Goal: Task Accomplishment & Management: Complete application form

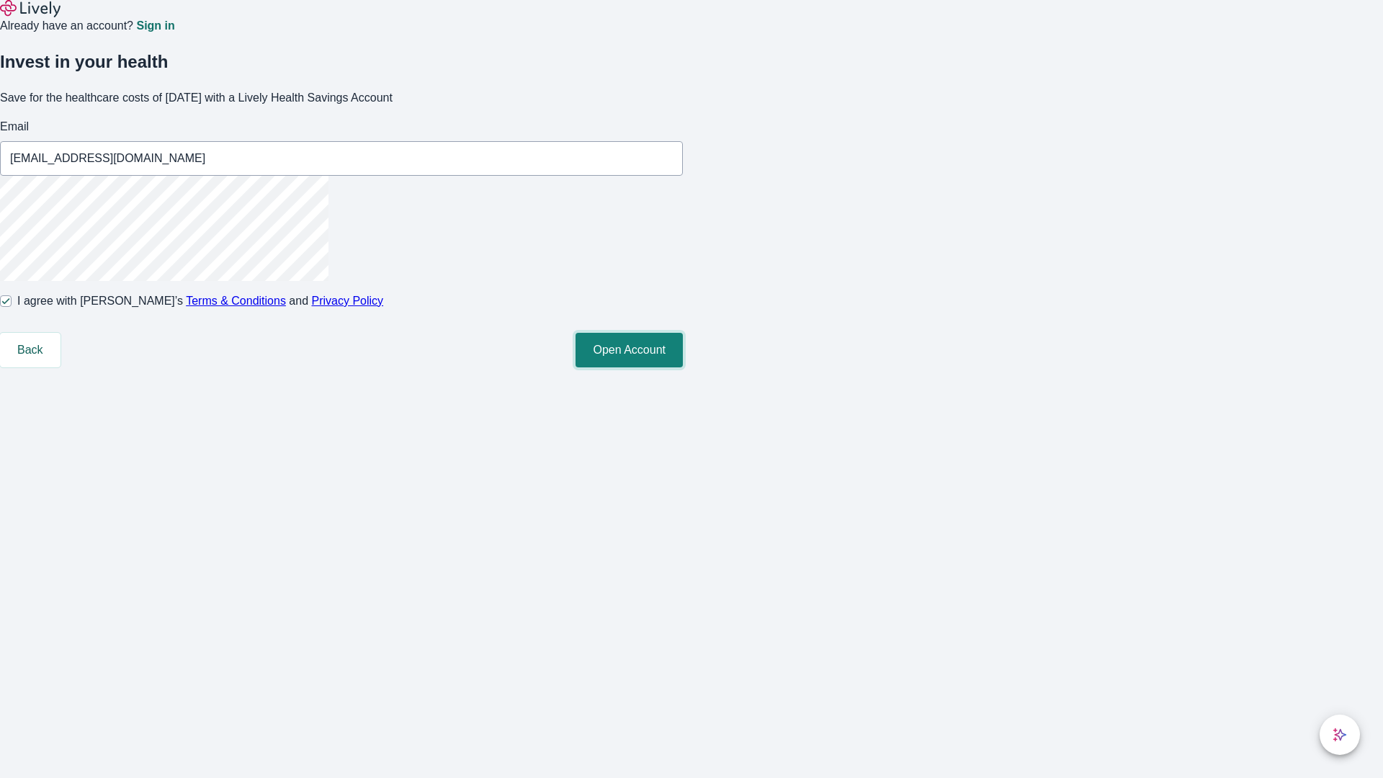
click at [683, 367] on button "Open Account" at bounding box center [628, 350] width 107 height 35
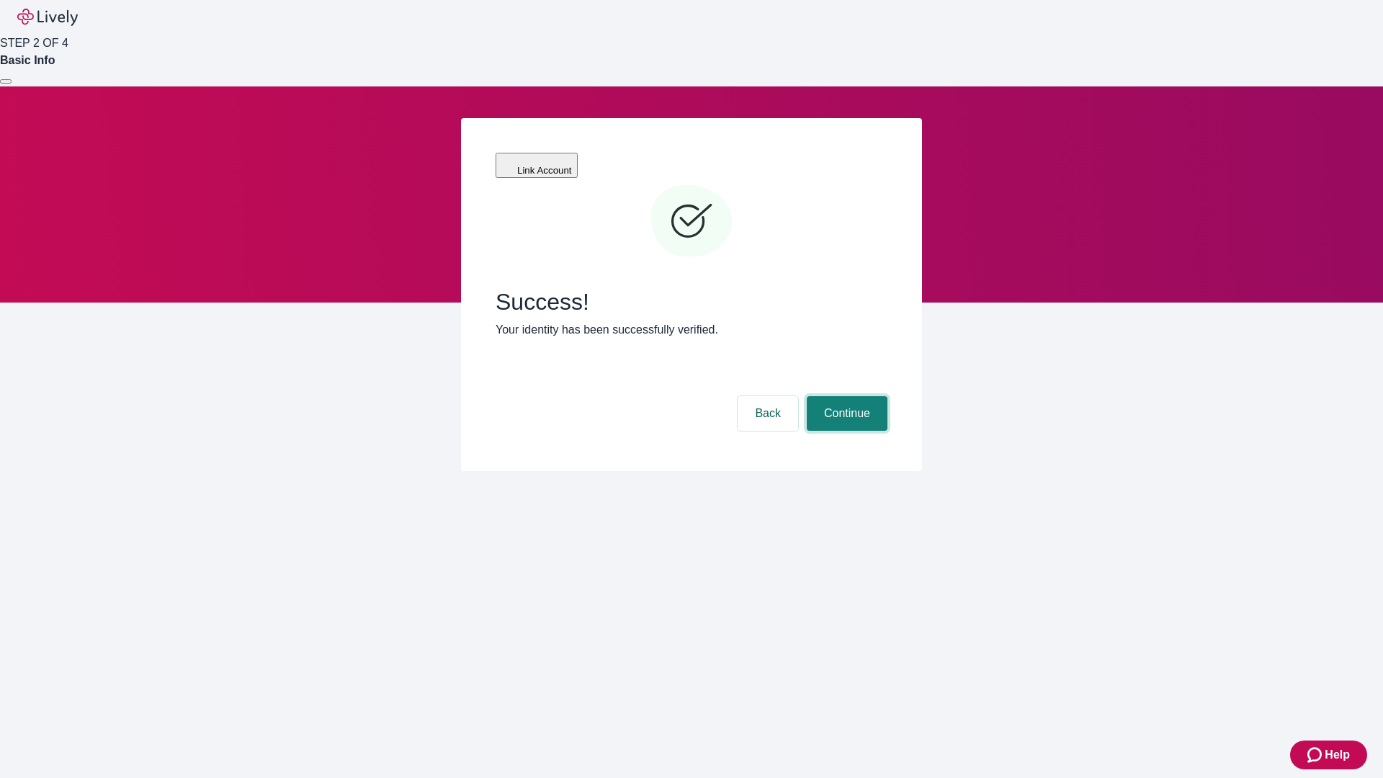
click at [845, 396] on button "Continue" at bounding box center [846, 413] width 81 height 35
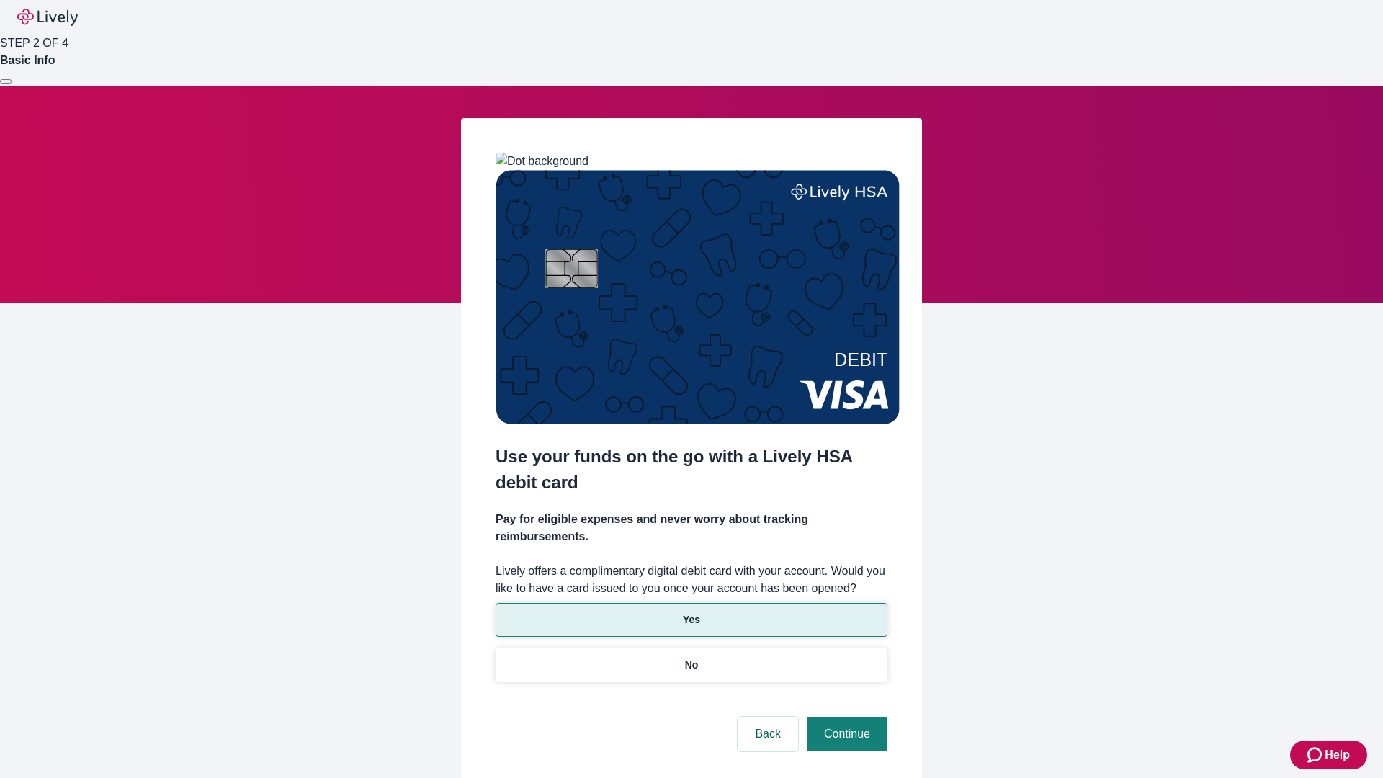
click at [691, 612] on p "Yes" at bounding box center [691, 619] width 17 height 15
click at [845, 716] on button "Continue" at bounding box center [846, 733] width 81 height 35
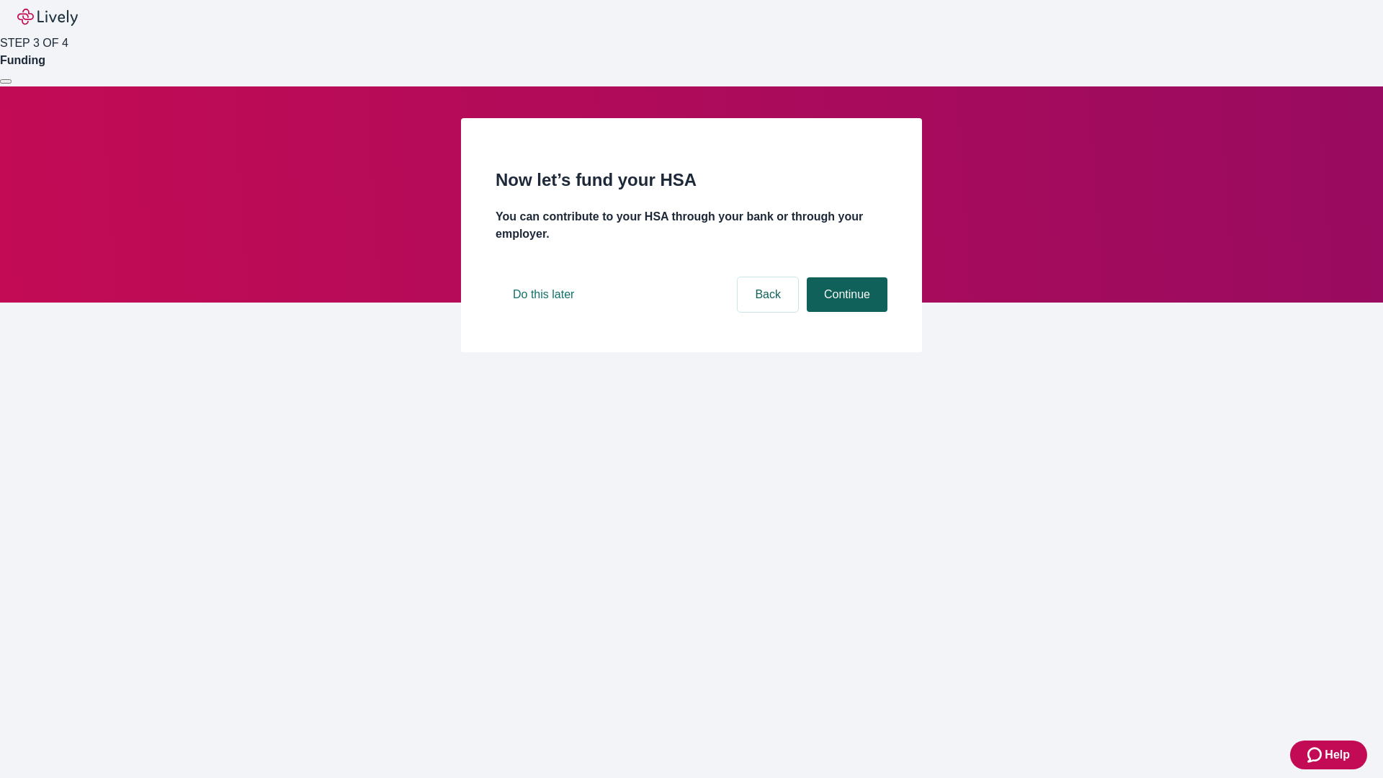
click at [845, 312] on button "Continue" at bounding box center [846, 294] width 81 height 35
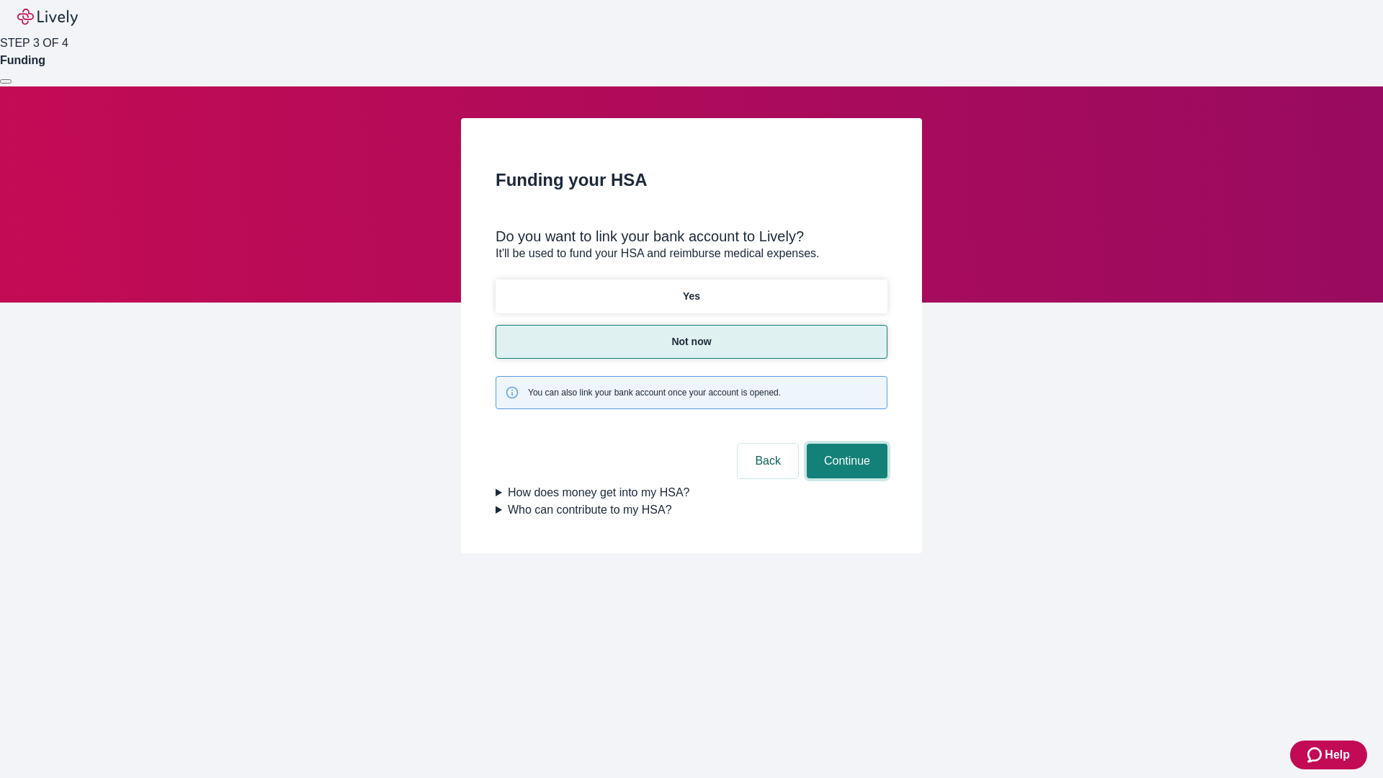
click at [845, 444] on button "Continue" at bounding box center [846, 461] width 81 height 35
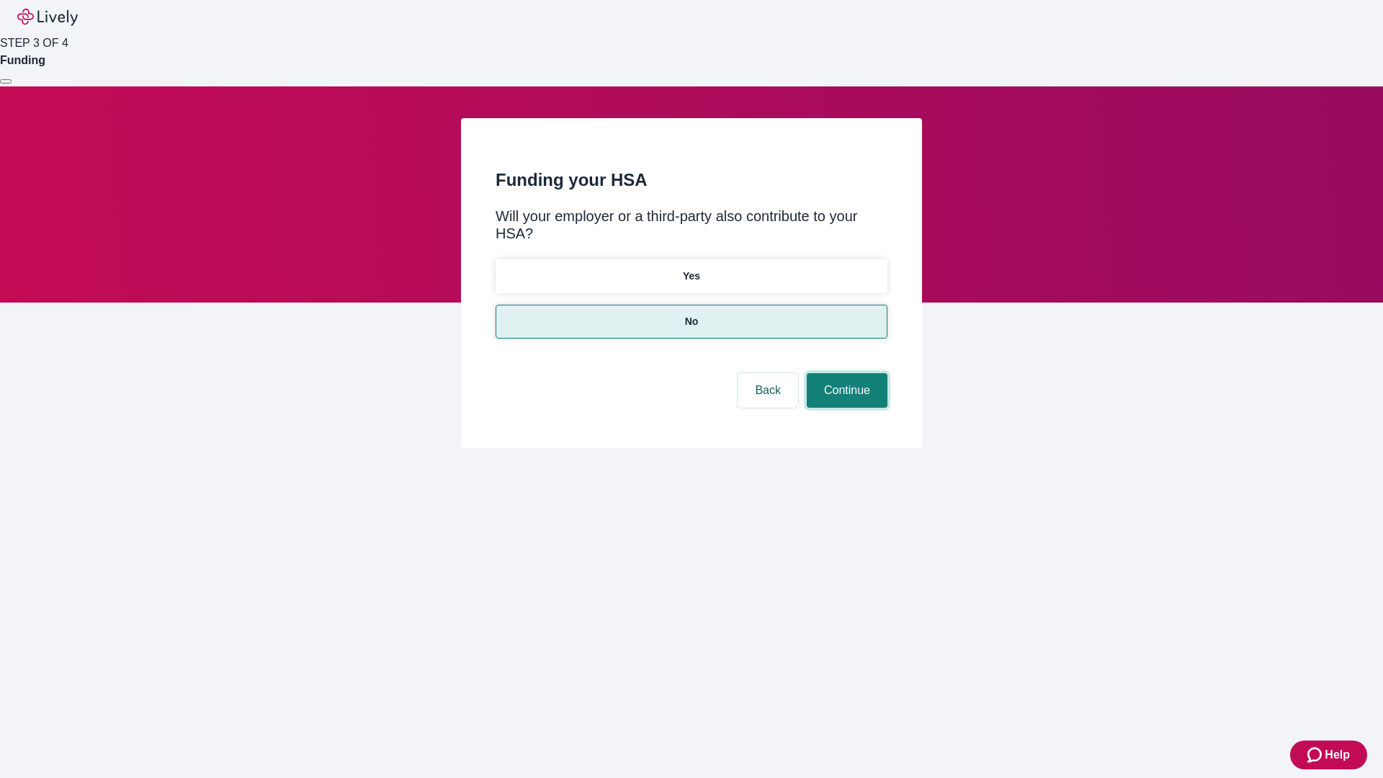
click at [845, 373] on button "Continue" at bounding box center [846, 390] width 81 height 35
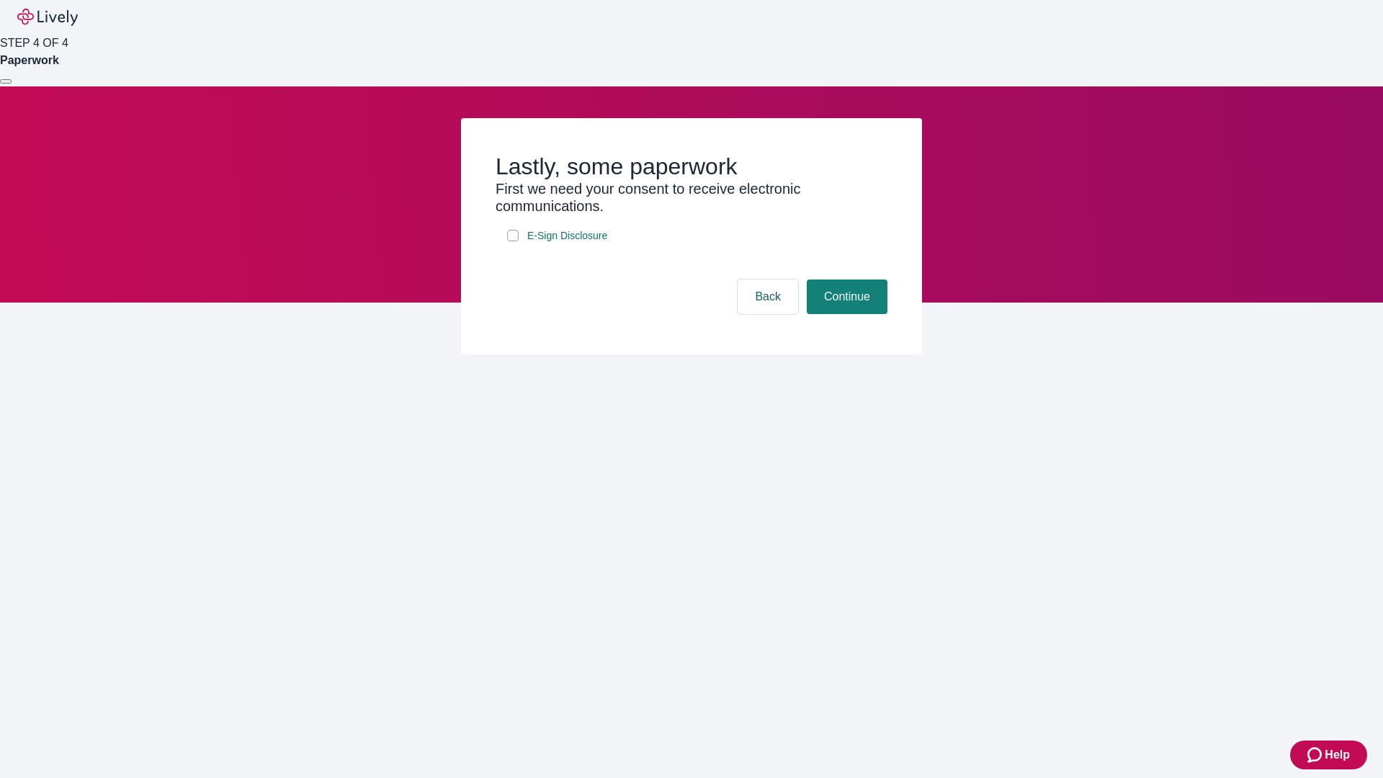
click at [513, 241] on input "E-Sign Disclosure" at bounding box center [513, 236] width 12 height 12
checkbox input "true"
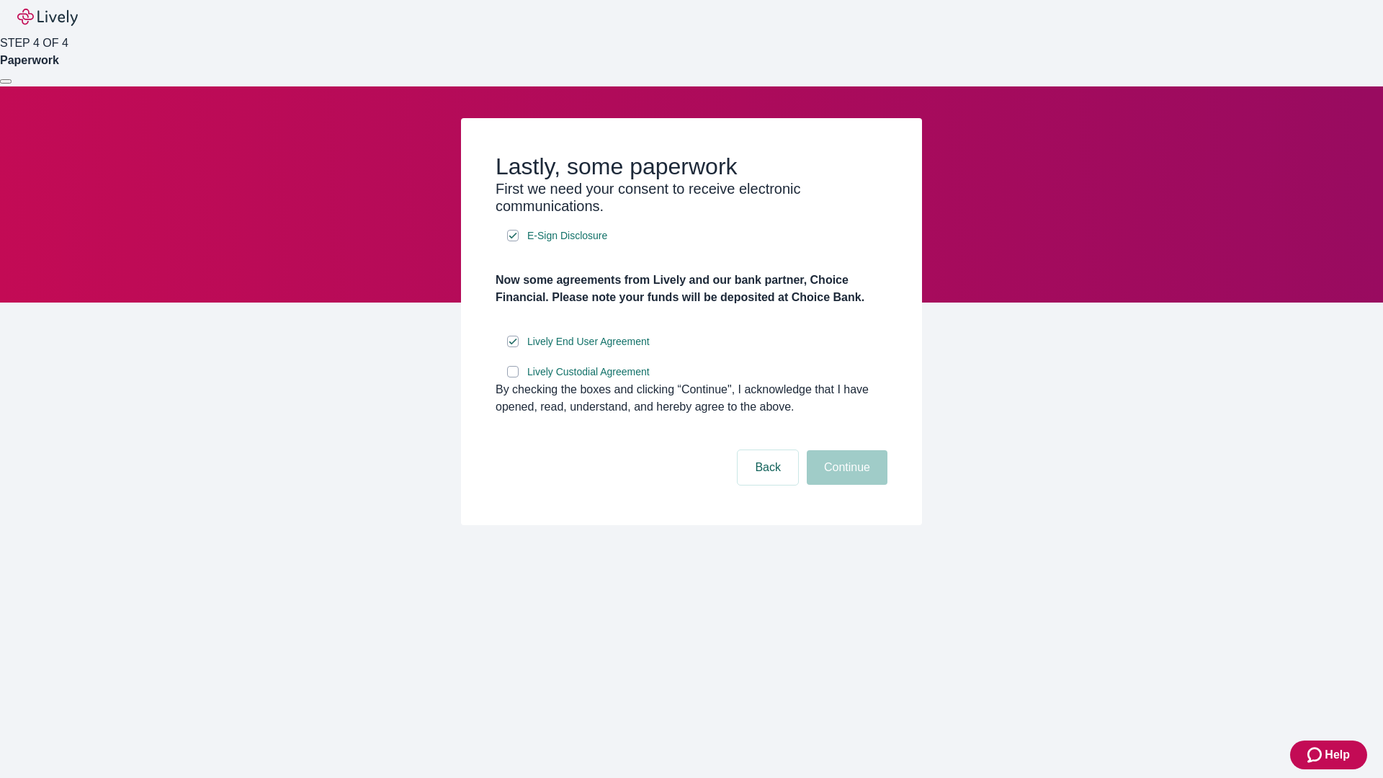
click at [513, 377] on input "Lively Custodial Agreement" at bounding box center [513, 372] width 12 height 12
checkbox input "true"
click at [845, 485] on button "Continue" at bounding box center [846, 467] width 81 height 35
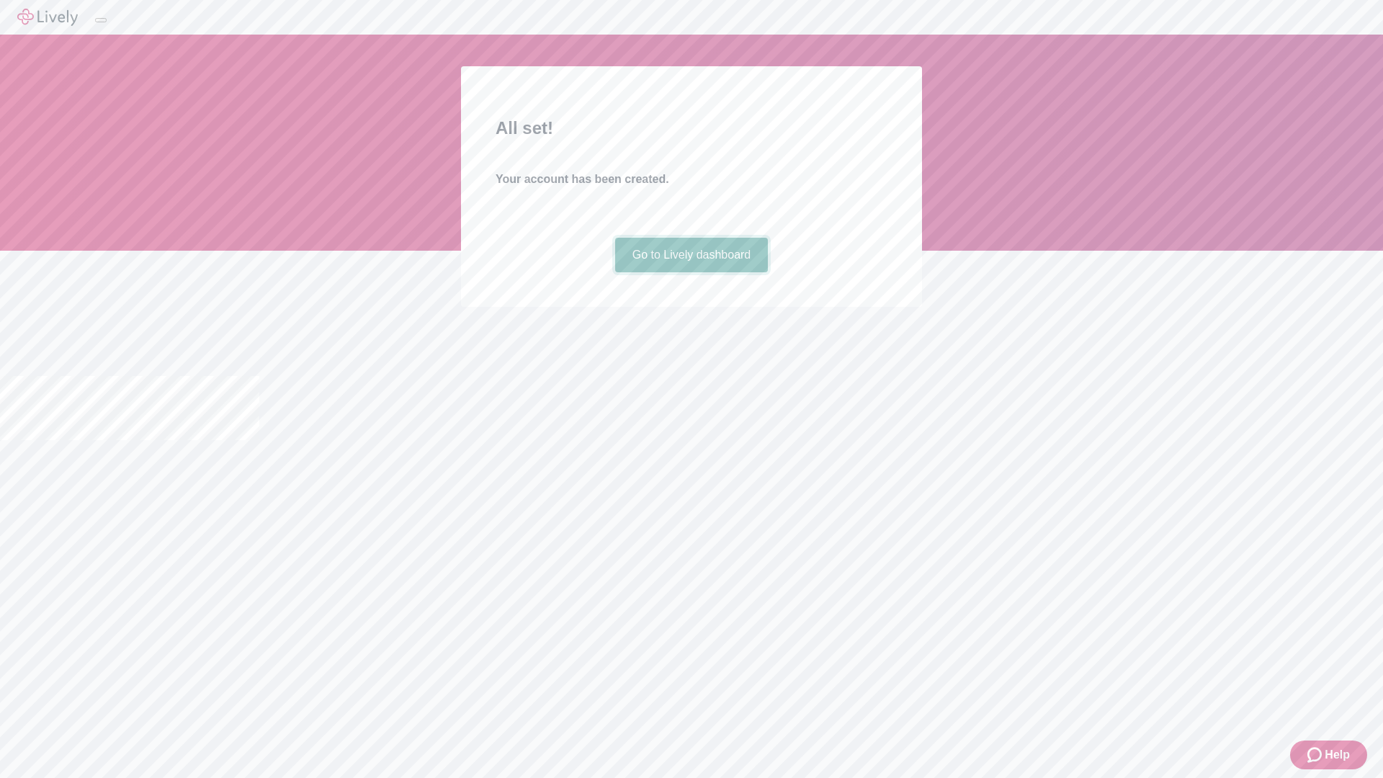
click at [691, 272] on link "Go to Lively dashboard" at bounding box center [691, 255] width 153 height 35
